Goal: Navigation & Orientation: Find specific page/section

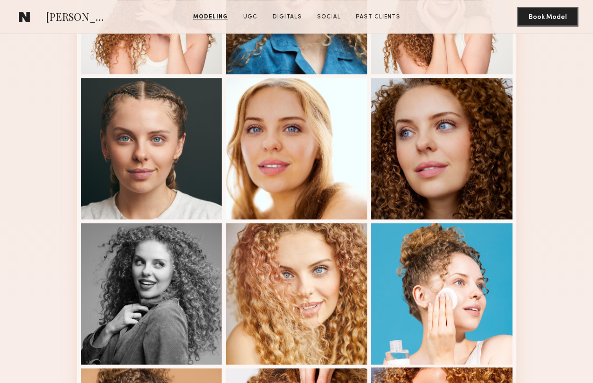
scroll to position [469, 0]
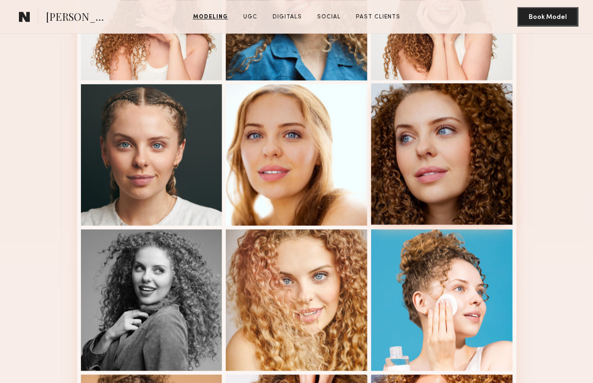
click at [479, 152] on div at bounding box center [441, 153] width 141 height 141
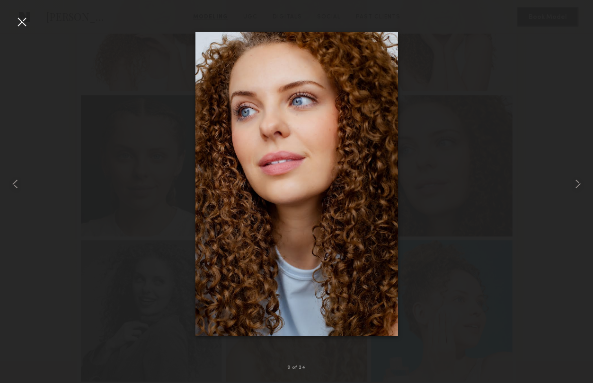
scroll to position [456, 0]
click at [24, 23] on div at bounding box center [21, 21] width 15 height 15
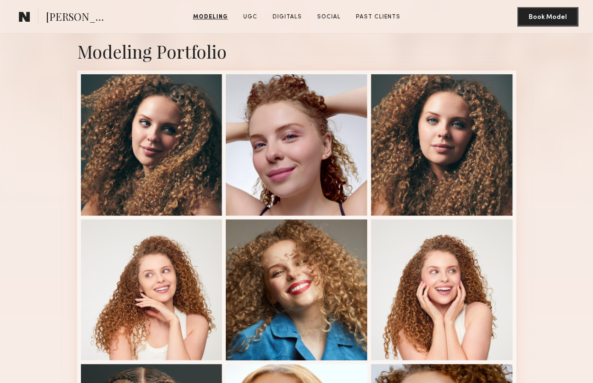
scroll to position [183, 0]
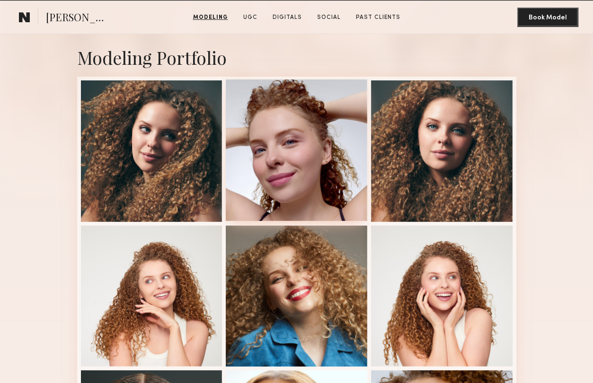
click at [322, 140] on div at bounding box center [296, 149] width 141 height 141
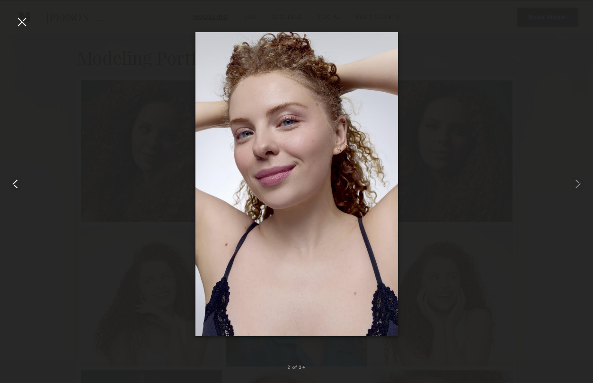
click at [21, 21] on div at bounding box center [21, 21] width 15 height 15
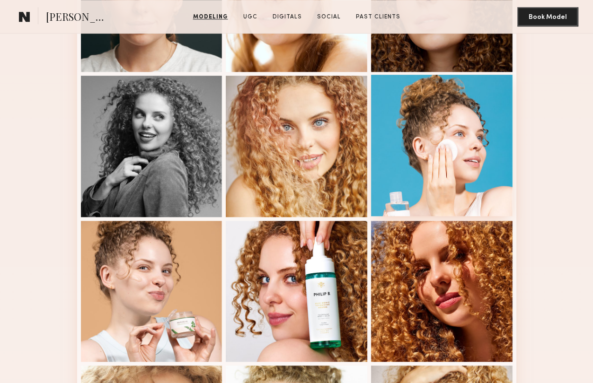
scroll to position [628, 0]
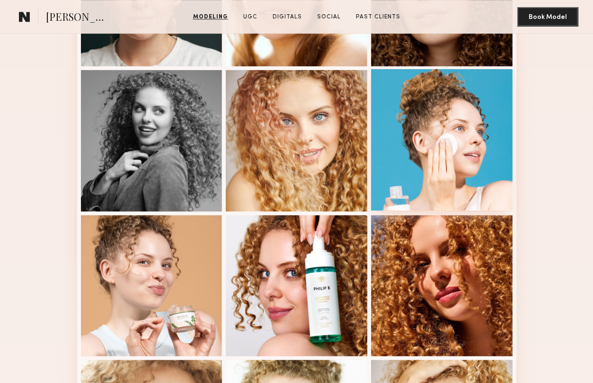
click at [439, 159] on div at bounding box center [441, 139] width 141 height 141
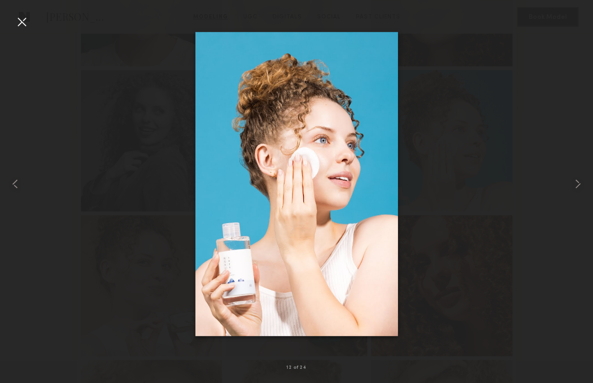
drag, startPoint x: 328, startPoint y: 157, endPoint x: 246, endPoint y: 4, distance: 173.3
click at [23, 22] on div at bounding box center [21, 21] width 15 height 15
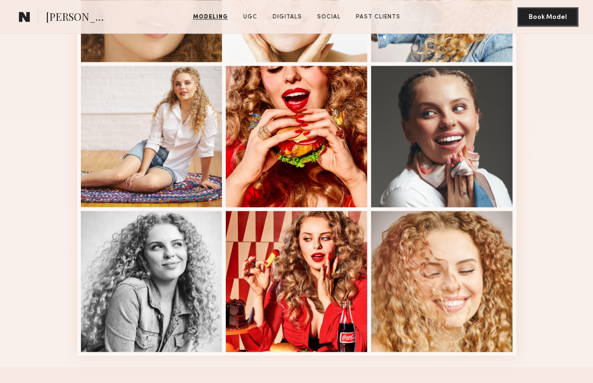
click at [26, 15] on common-icon at bounding box center [24, 16] width 11 height 12
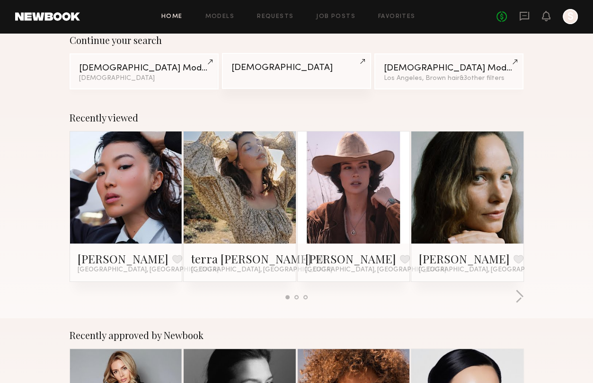
scroll to position [89, 0]
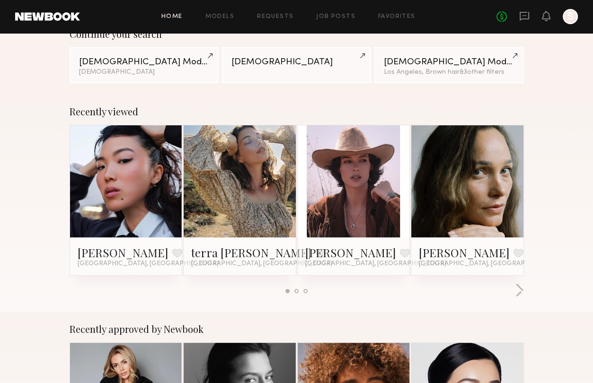
click at [358, 170] on link at bounding box center [354, 181] width 52 height 112
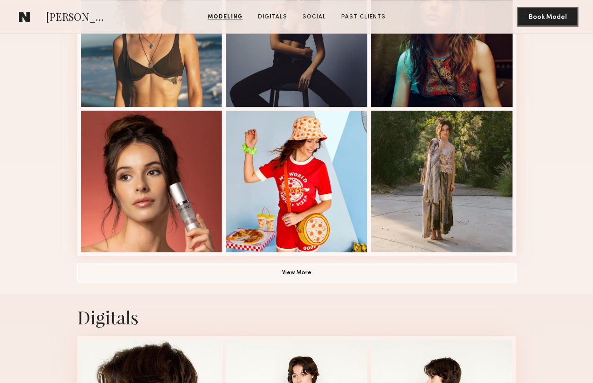
scroll to position [629, 0]
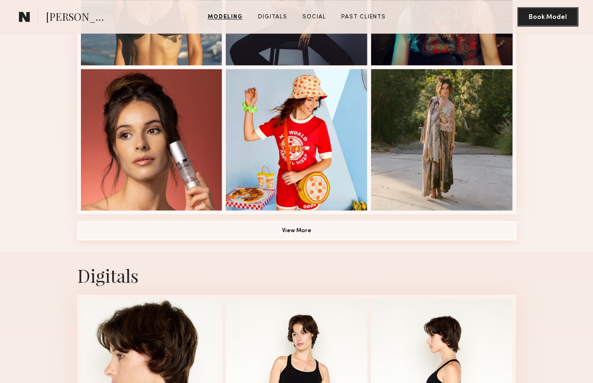
click at [294, 228] on button "View More" at bounding box center [296, 230] width 439 height 19
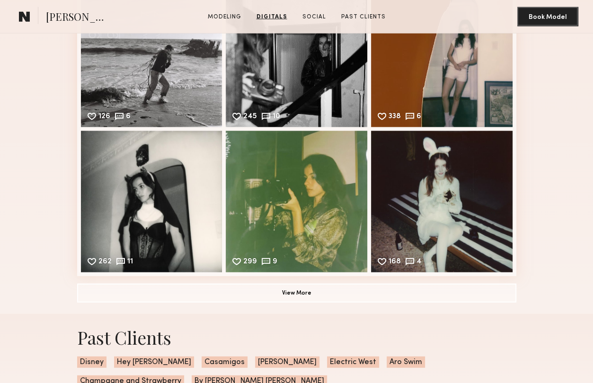
scroll to position [1886, 0]
